Goal: Information Seeking & Learning: Learn about a topic

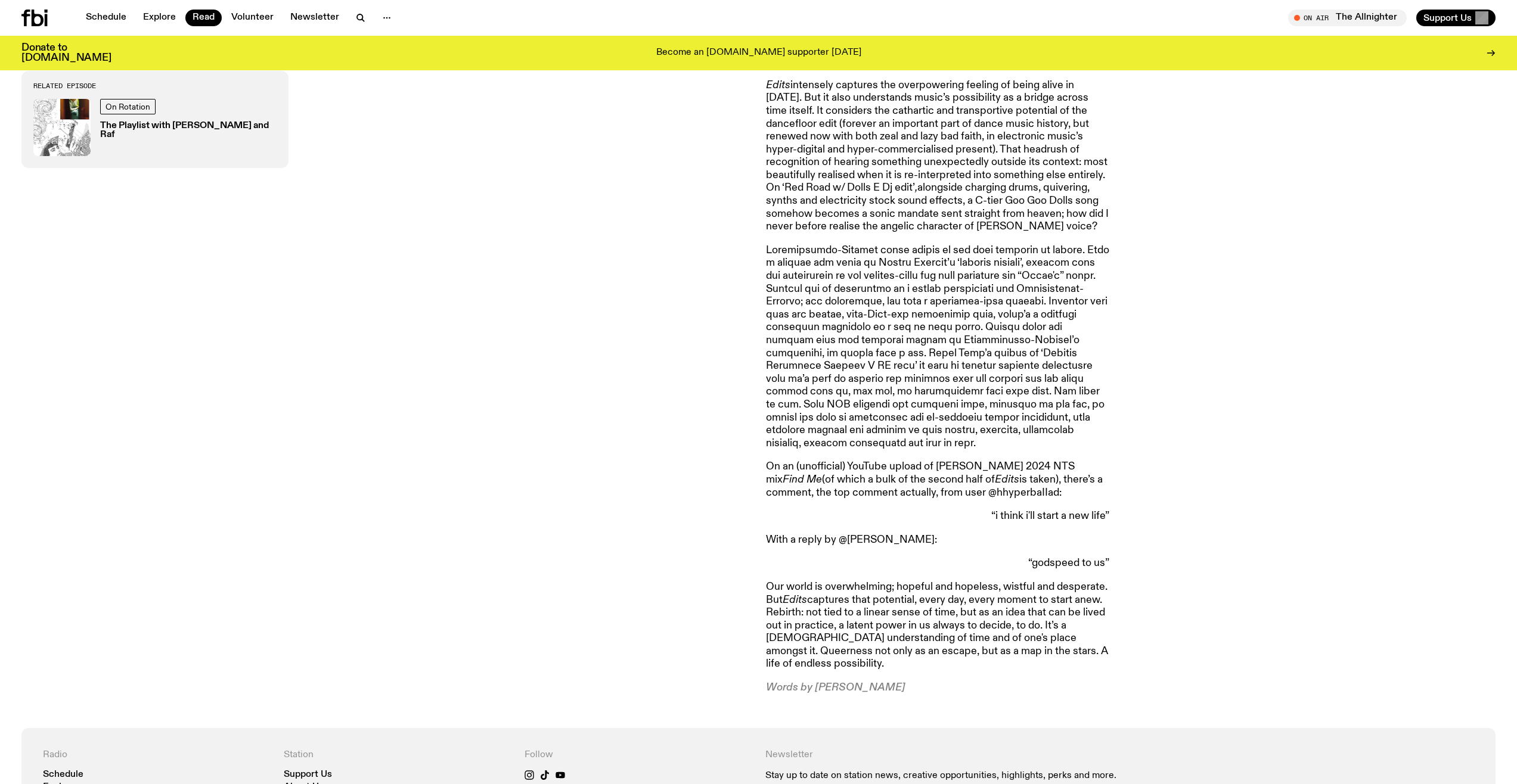
scroll to position [1304, 0]
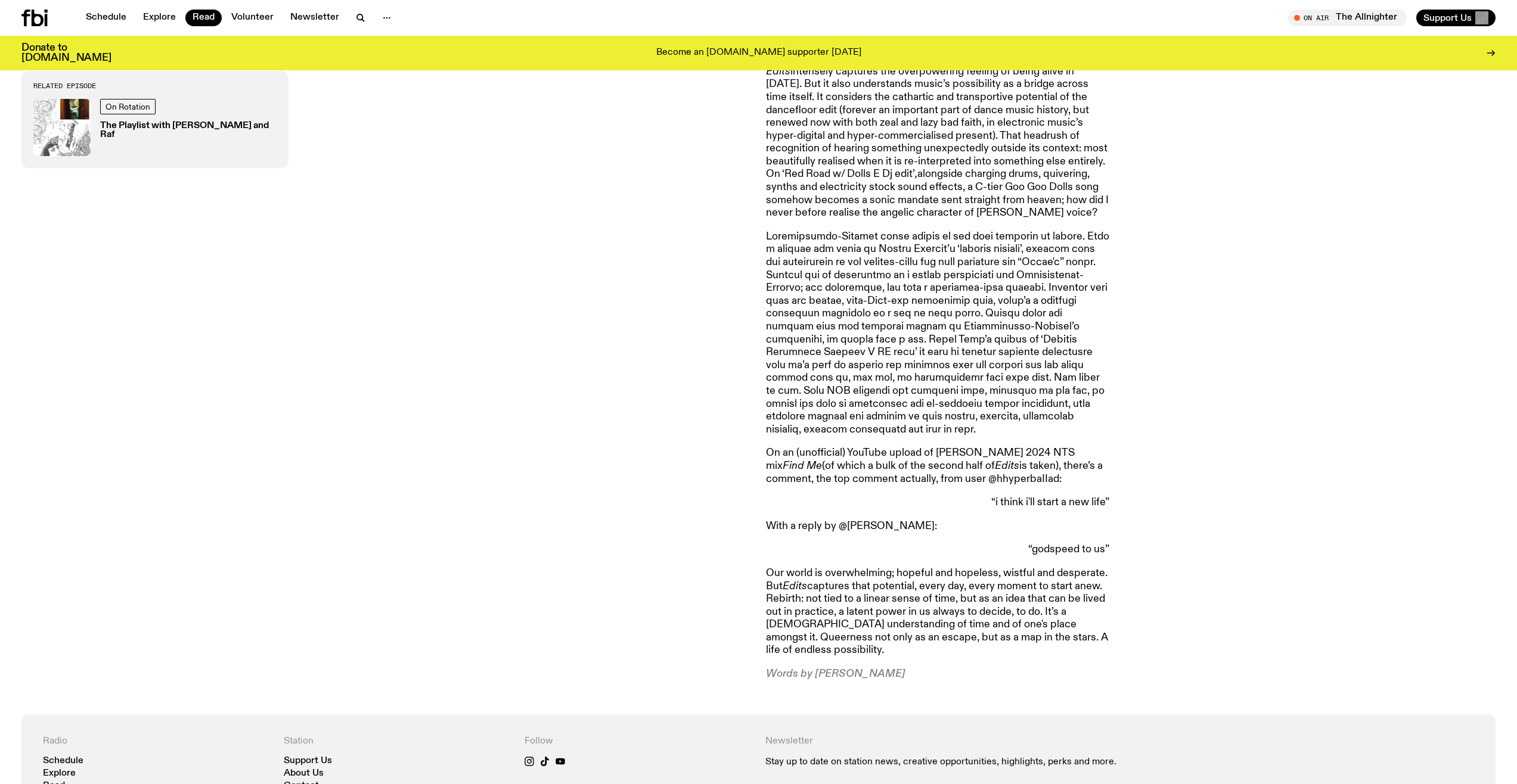
click at [885, 252] on p at bounding box center [937, 333] width 344 height 206
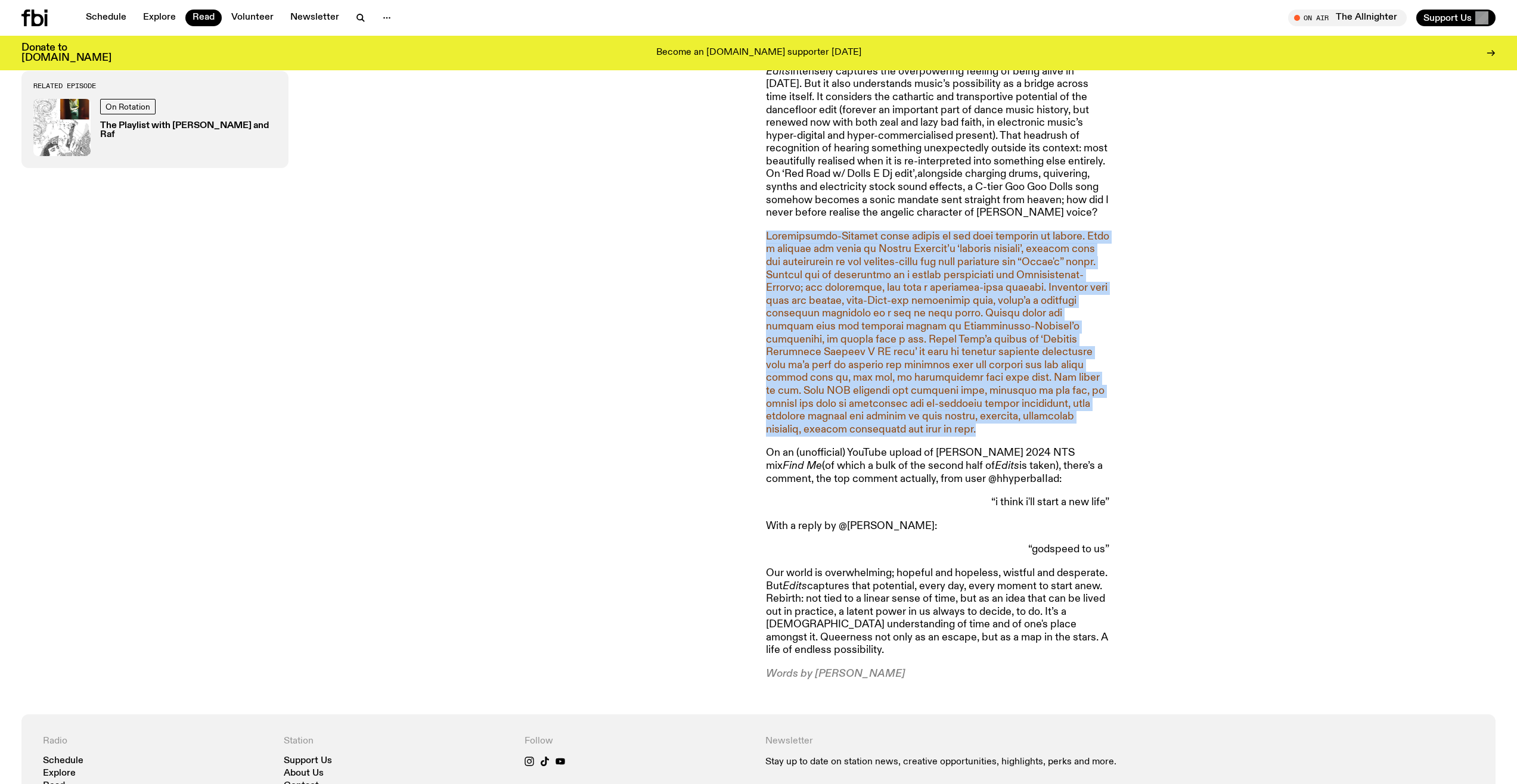
click at [885, 252] on p at bounding box center [937, 333] width 344 height 206
click at [953, 275] on p at bounding box center [937, 333] width 344 height 206
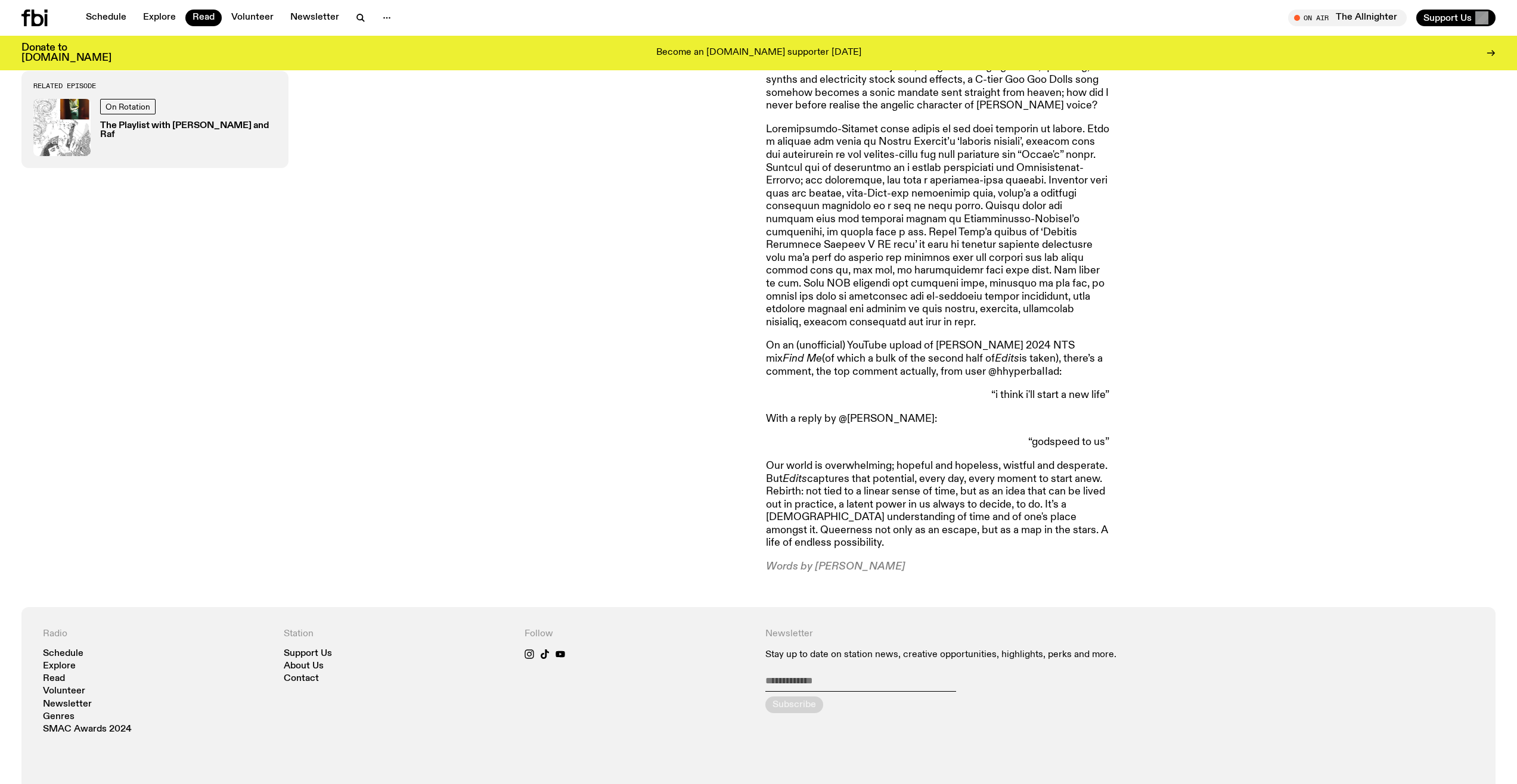
scroll to position [1483, 0]
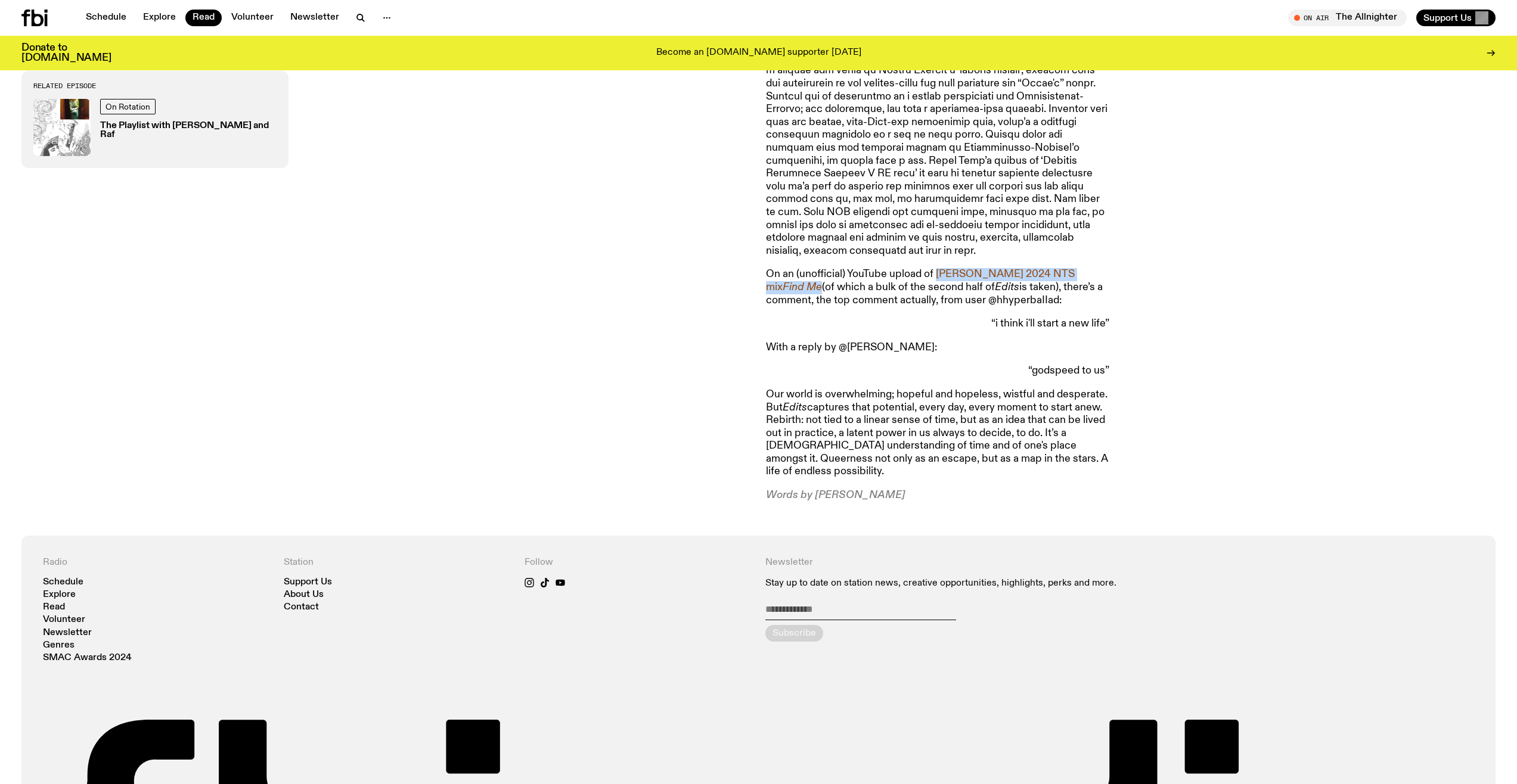
drag, startPoint x: 938, startPoint y: 261, endPoint x: 825, endPoint y: 277, distance: 114.1
click at [825, 277] on p "On an (unofficial) YouTube upload of [PERSON_NAME] 2024 NTS mix Find Me (of whi…" at bounding box center [937, 288] width 344 height 39
copy p "[PERSON_NAME] 2024 NTS mix Find Me"
click at [886, 394] on p "Our world is overwhelming; hopeful and hopeless, wistful and desperate. But Edi…" at bounding box center [937, 433] width 344 height 90
click at [897, 412] on p "Our world is overwhelming; hopeful and hopeless, wistful and desperate. But Edi…" at bounding box center [937, 433] width 344 height 90
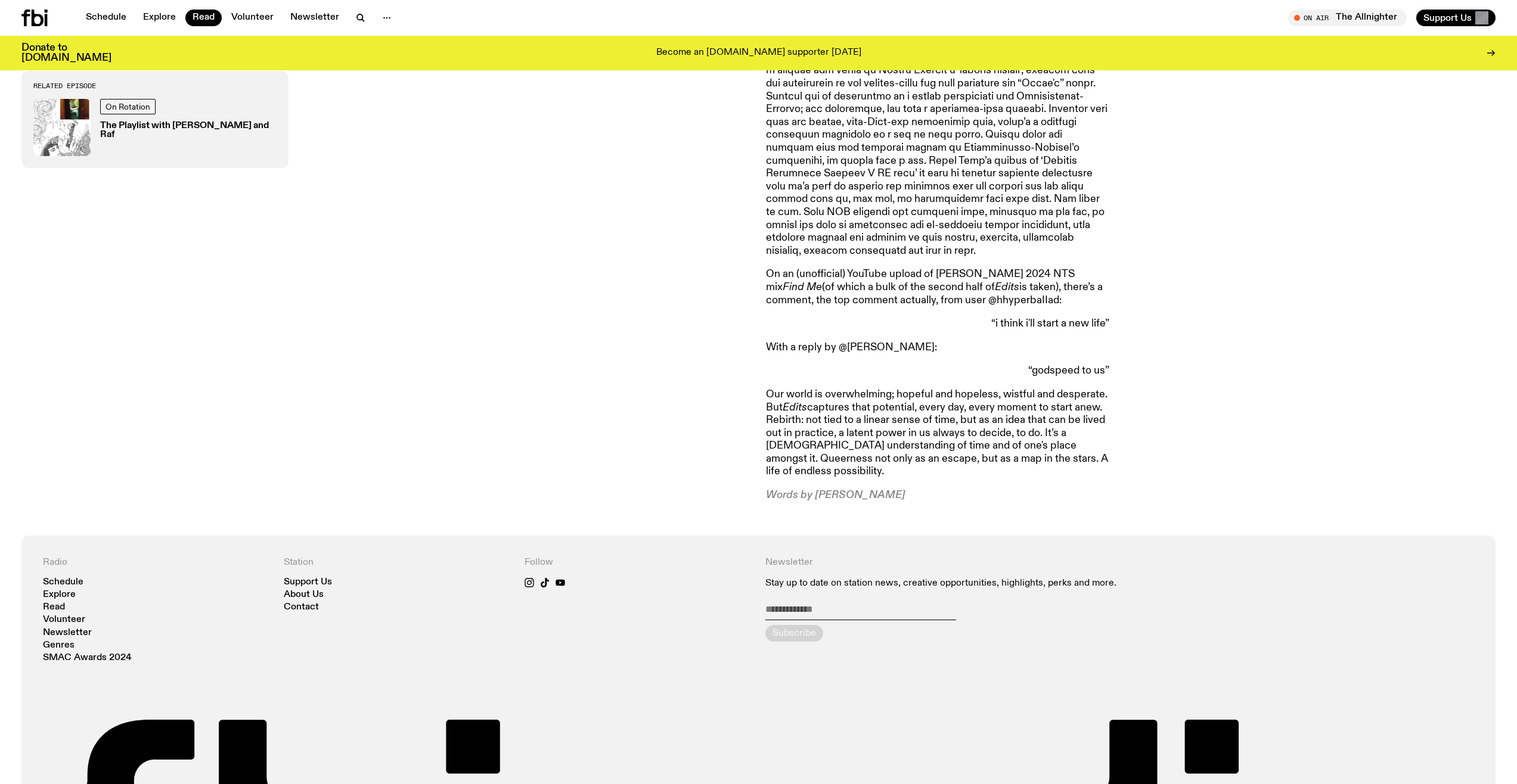
click at [897, 412] on p "Our world is overwhelming; hopeful and hopeless, wistful and desperate. But Edi…" at bounding box center [937, 433] width 344 height 90
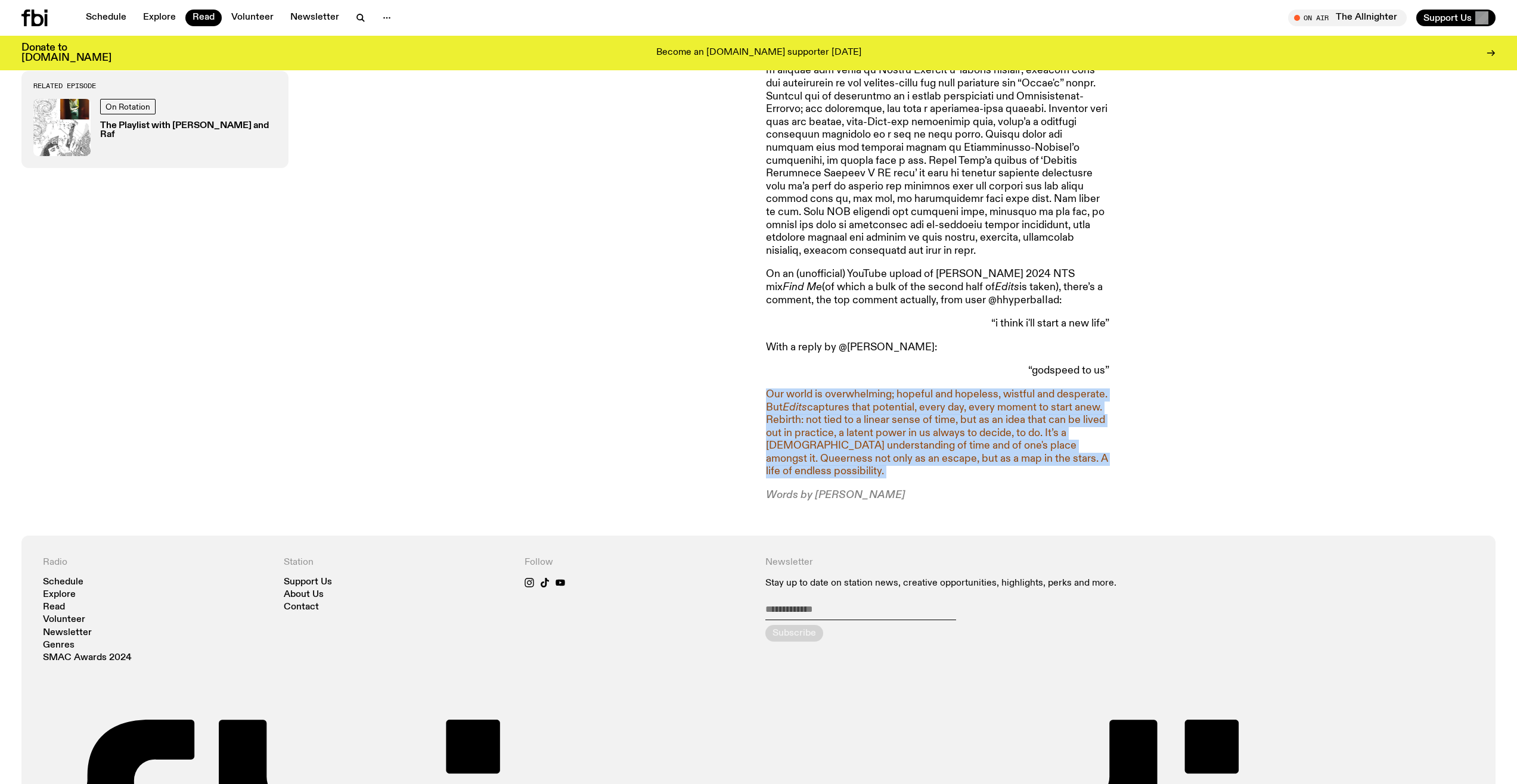
click at [897, 412] on p "Our world is overwhelming; hopeful and hopeless, wistful and desperate. But Edi…" at bounding box center [937, 433] width 344 height 90
click at [908, 399] on p "Our world is overwhelming; hopeful and hopeless, wistful and desperate. But Edi…" at bounding box center [937, 433] width 344 height 90
click at [905, 412] on p "Our world is overwhelming; hopeful and hopeless, wistful and desperate. But Edi…" at bounding box center [937, 433] width 344 height 90
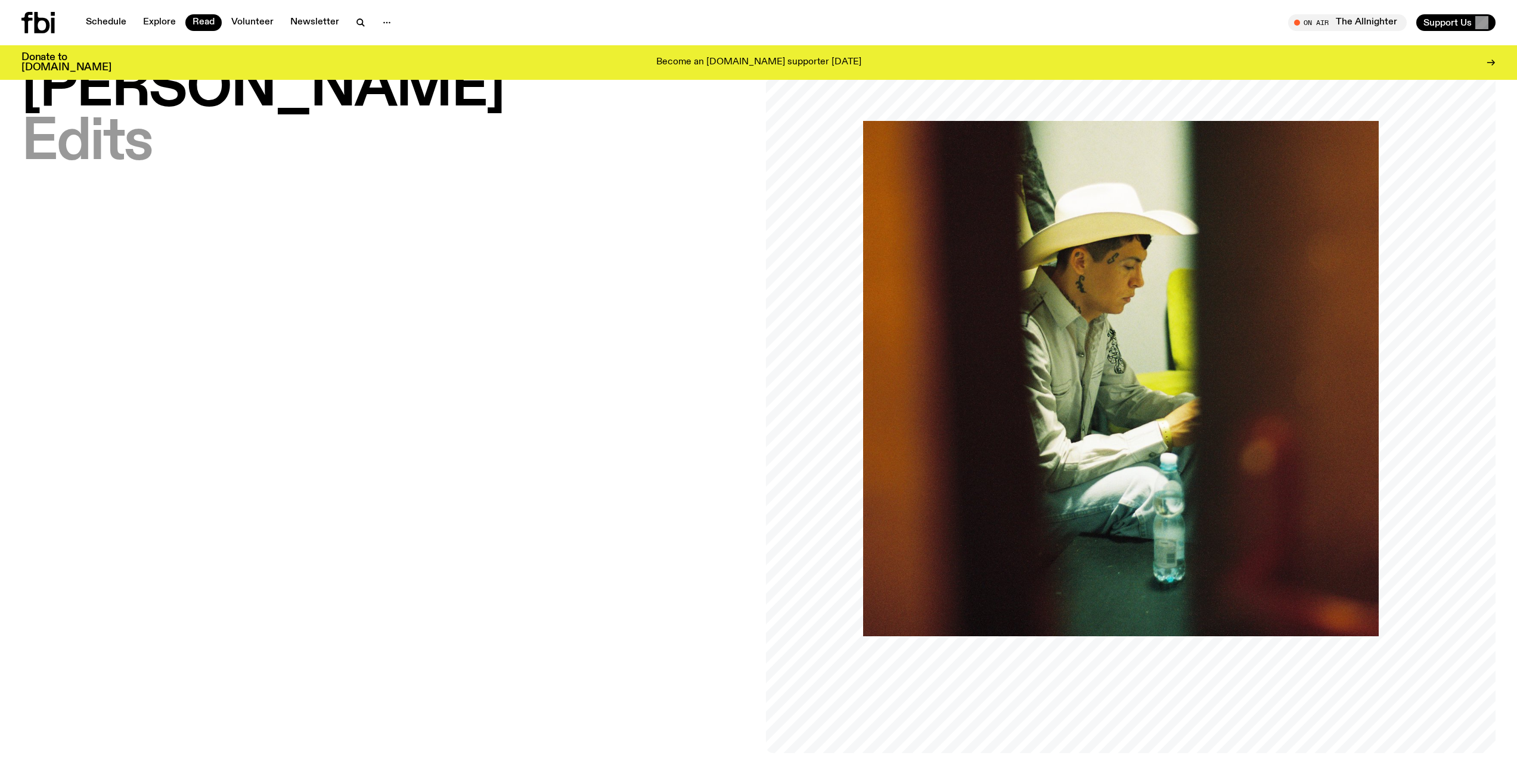
scroll to position [0, 0]
